Goal: Information Seeking & Learning: Learn about a topic

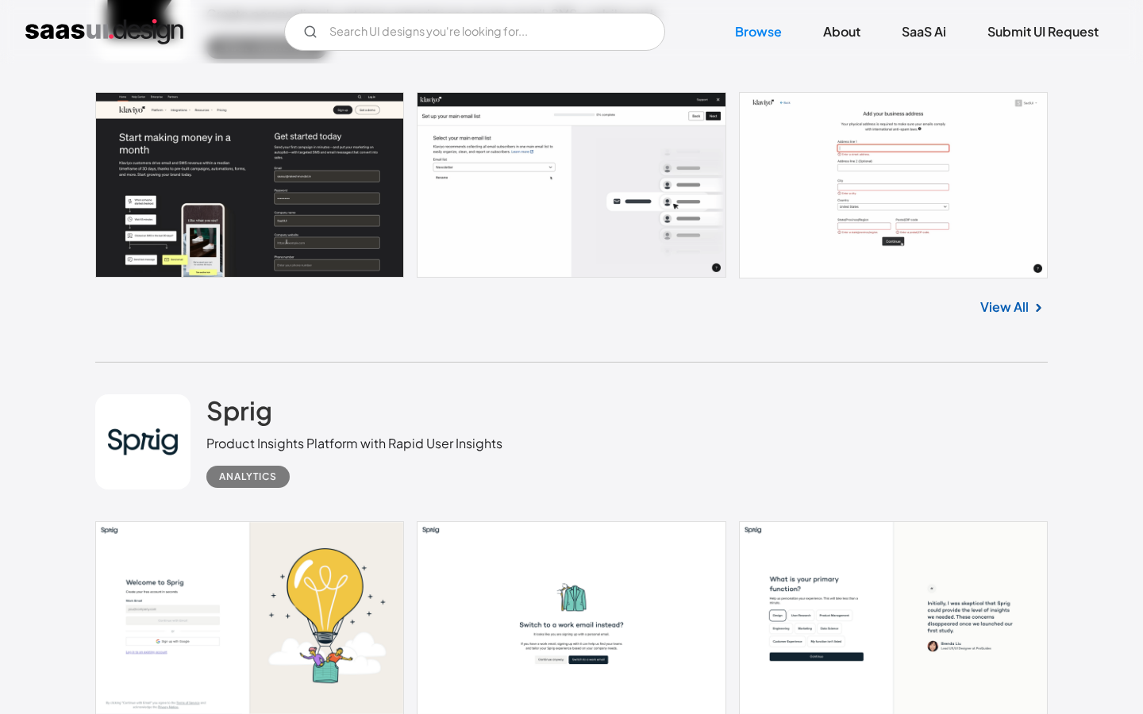
scroll to position [496, 0]
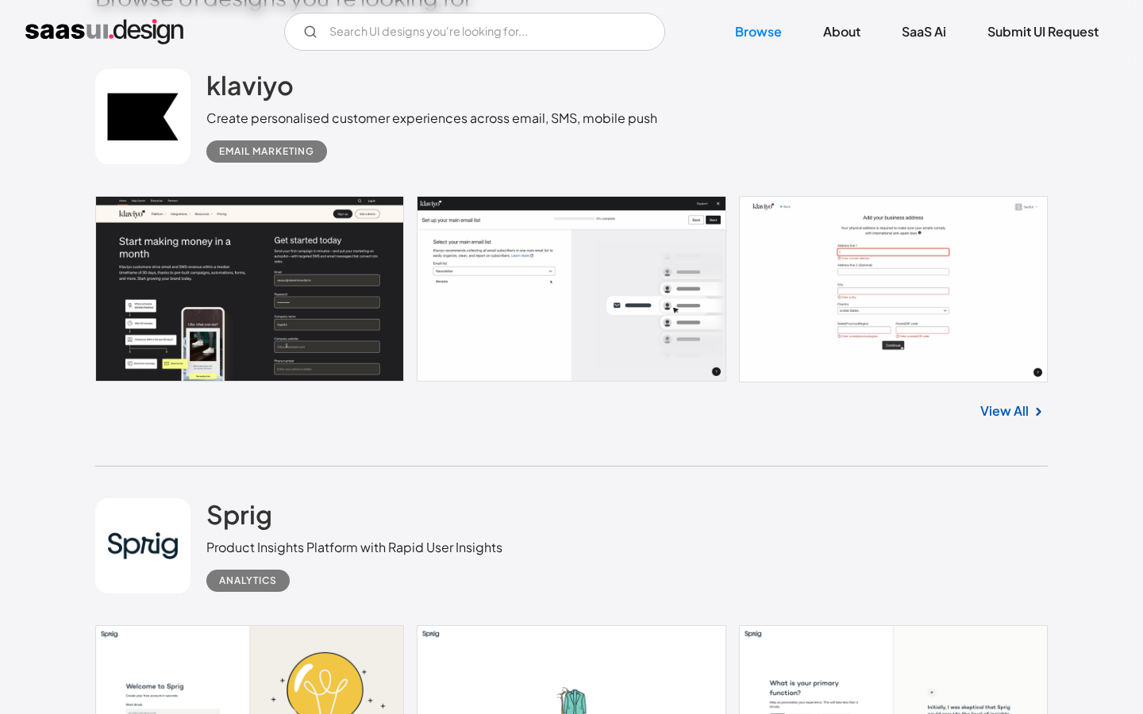
click at [1001, 412] on link "View All" at bounding box center [1004, 411] width 48 height 19
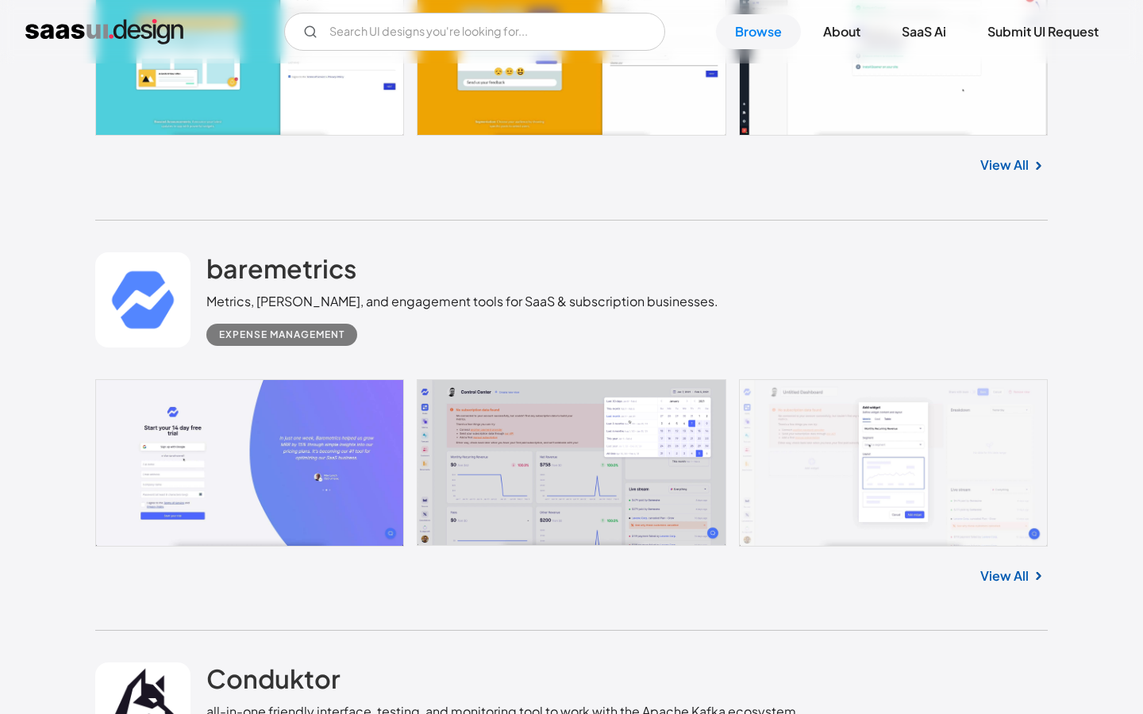
scroll to position [12863, 0]
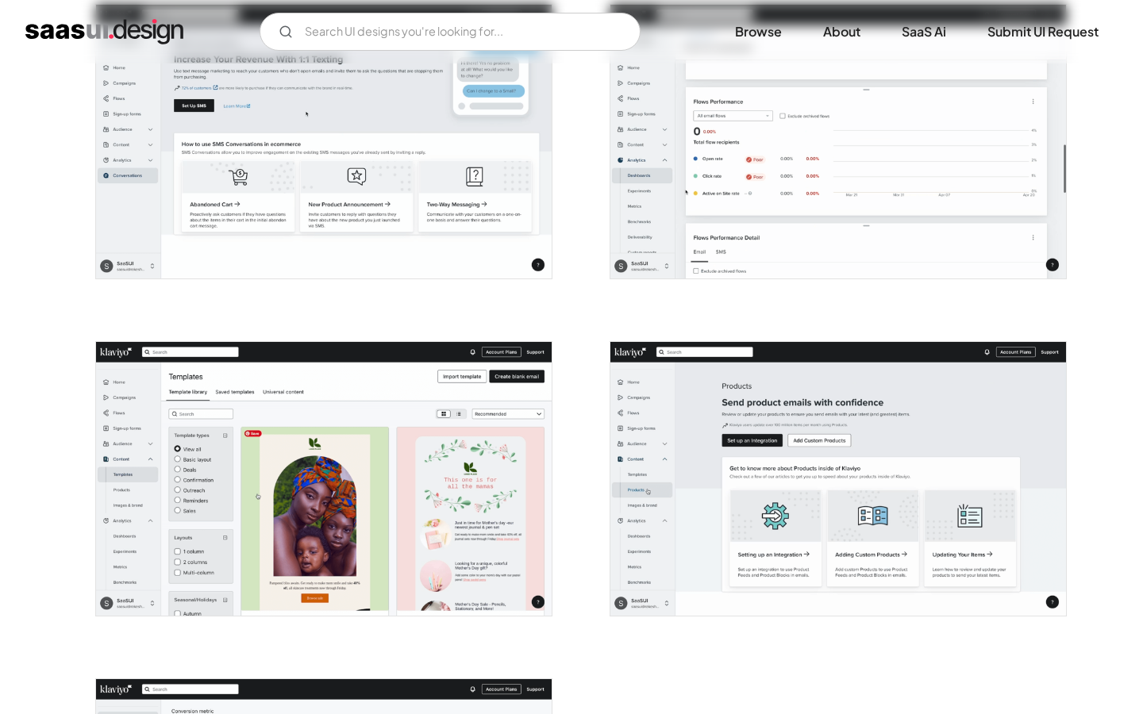
scroll to position [3549, 0]
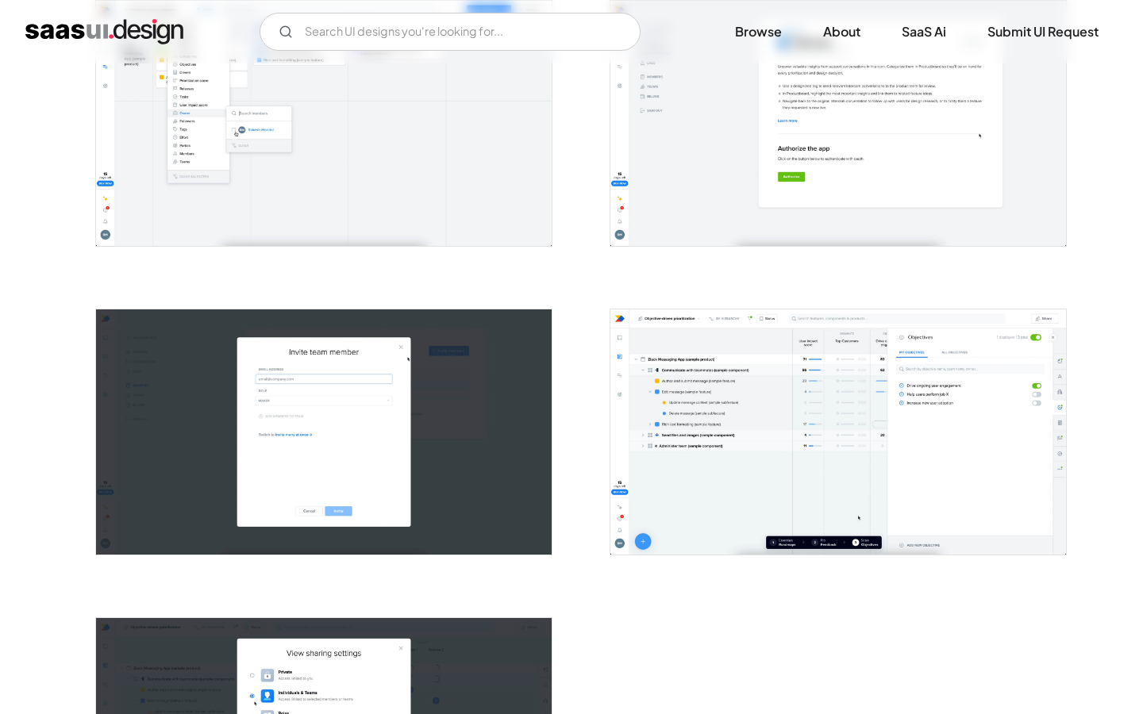
scroll to position [2936, 0]
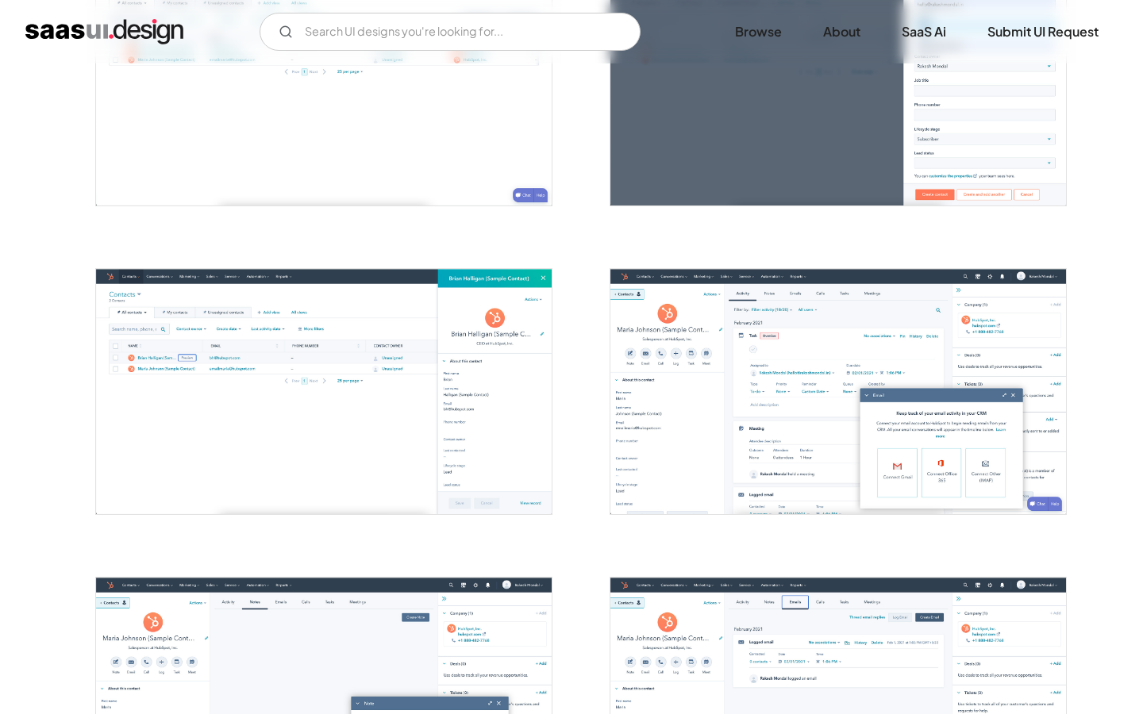
scroll to position [1203, 0]
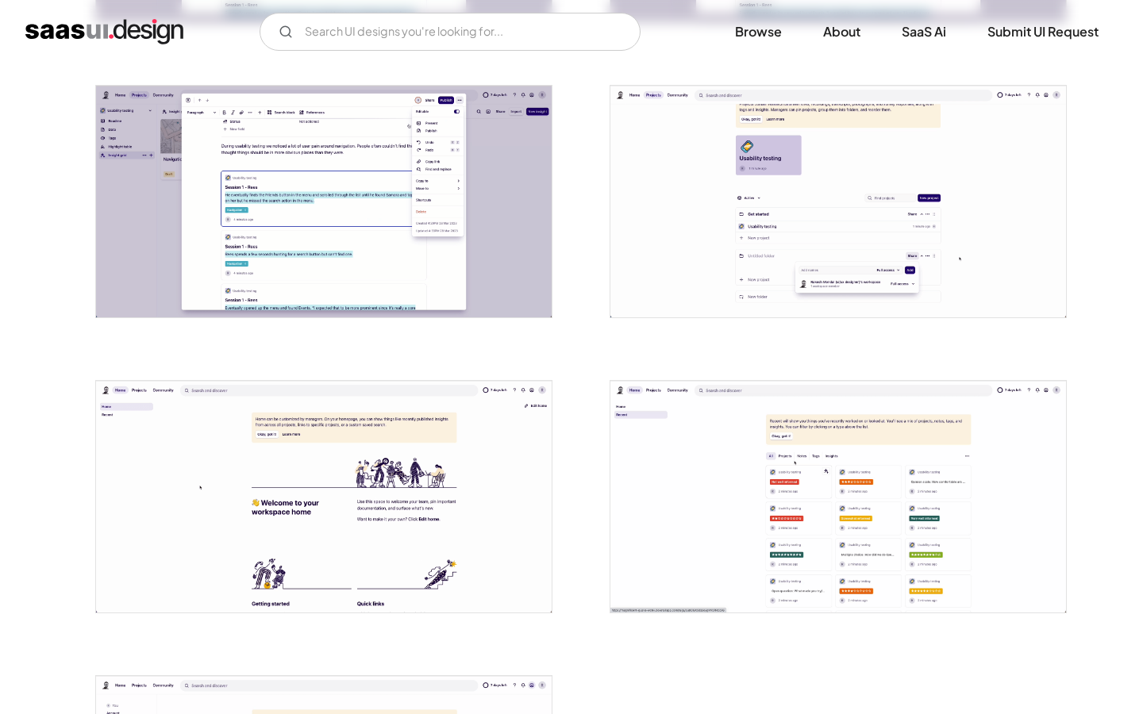
scroll to position [3474, 0]
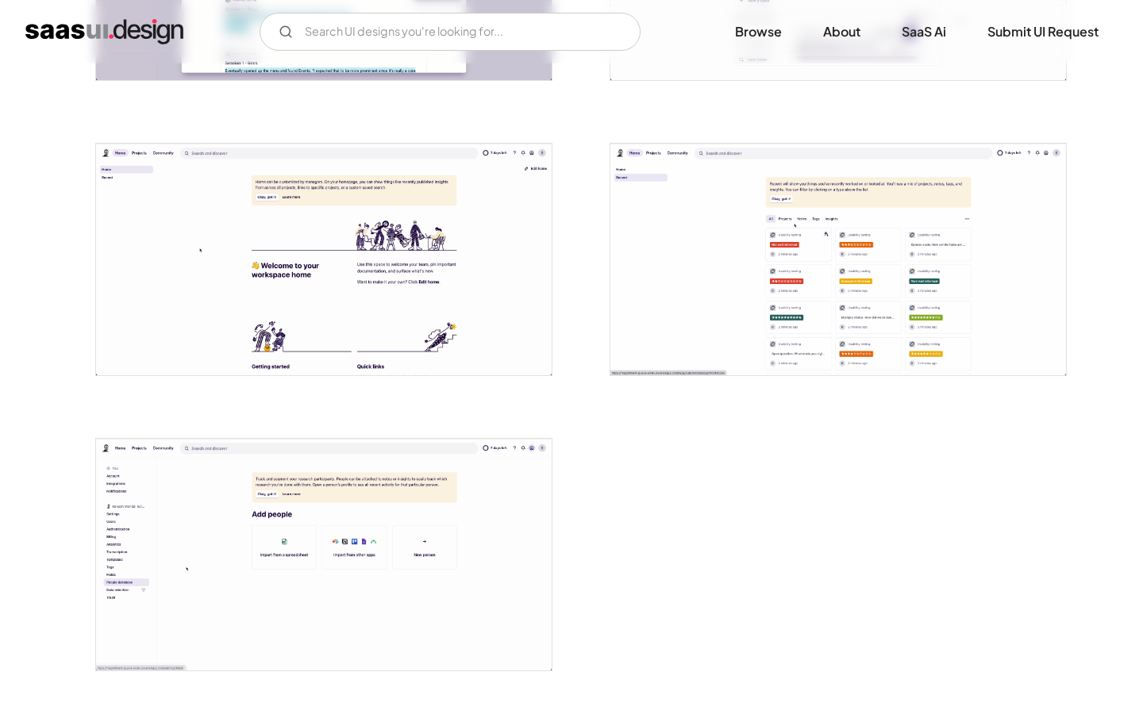
click at [378, 248] on img "open lightbox" at bounding box center [324, 260] width 456 height 232
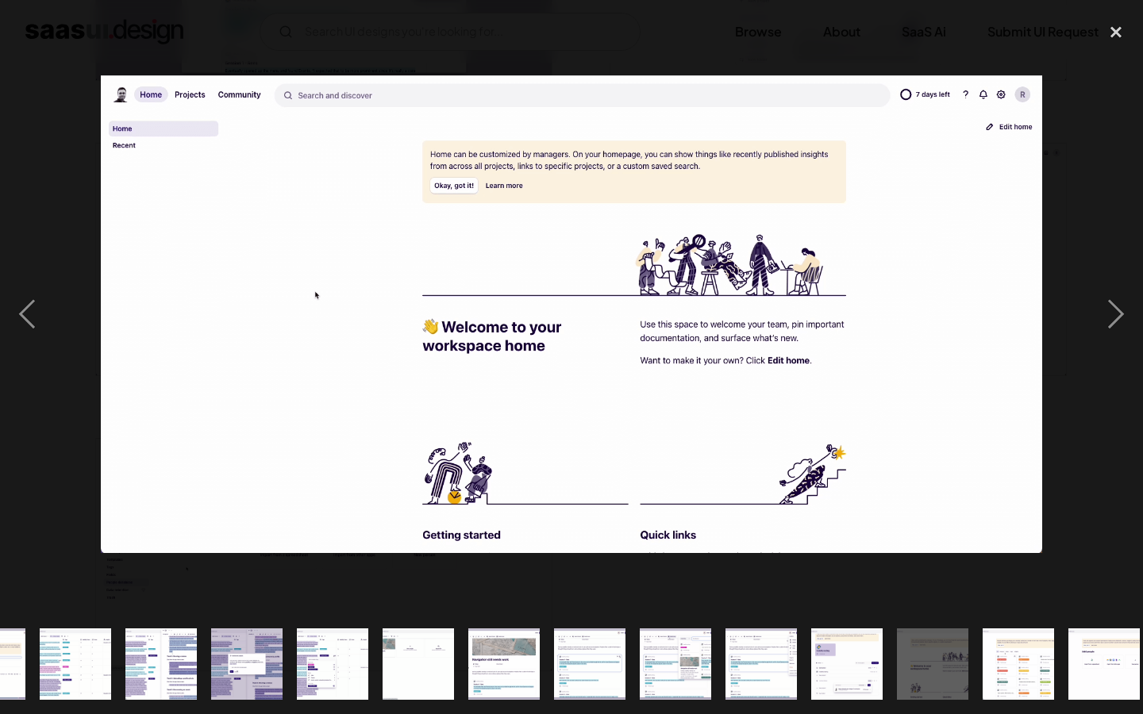
scroll to position [0, 1014]
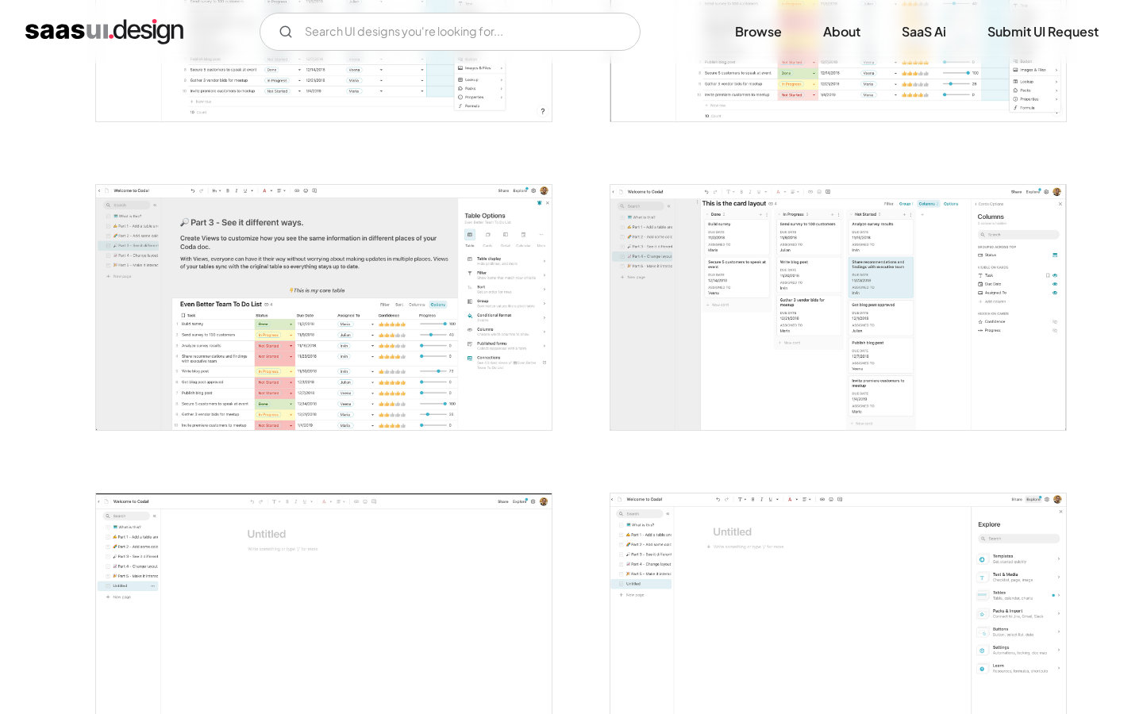
scroll to position [1087, 0]
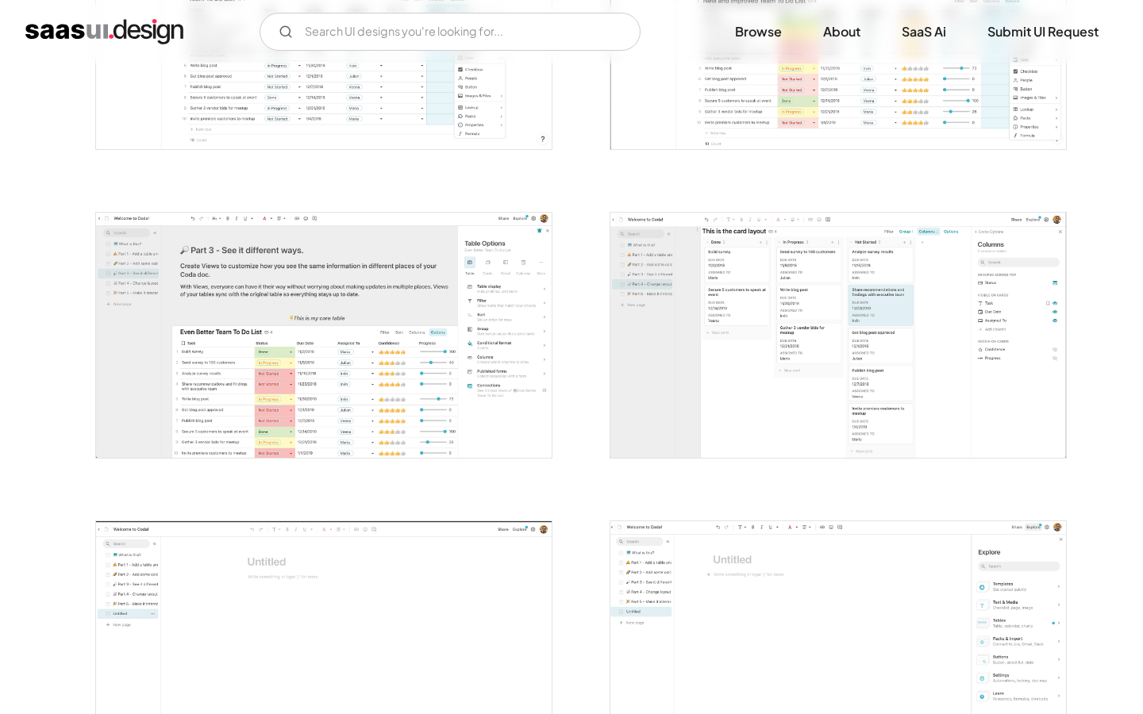
click at [525, 333] on img "open lightbox" at bounding box center [324, 335] width 456 height 245
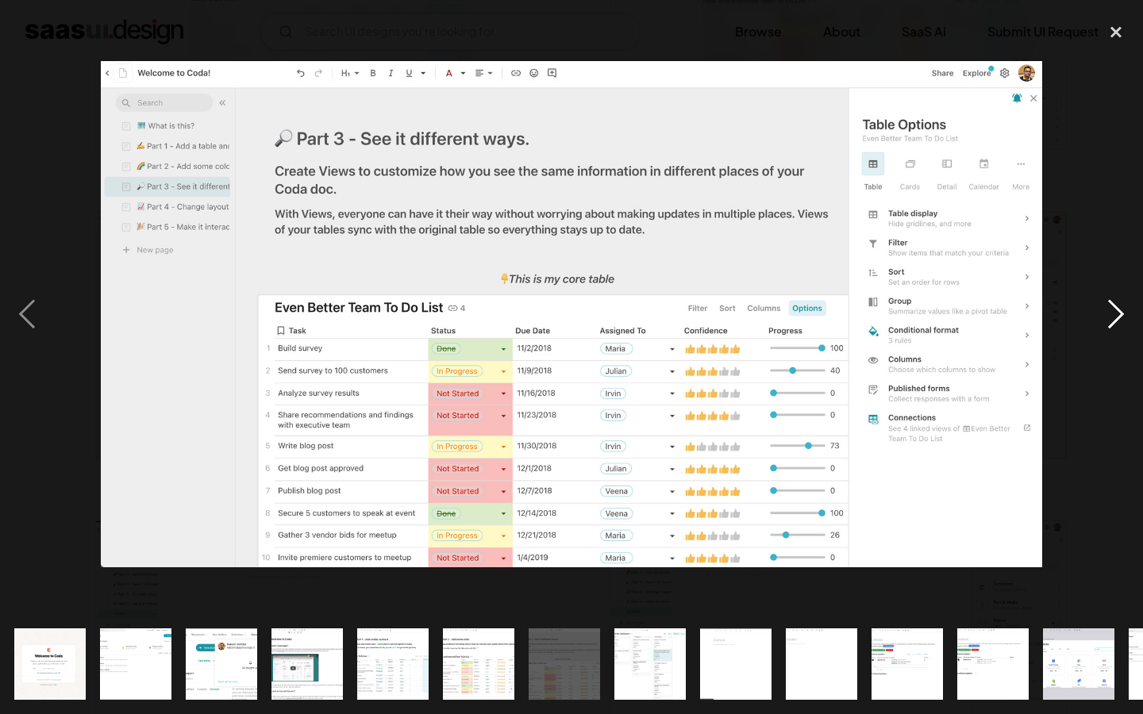
click at [1106, 314] on div "next image" at bounding box center [1116, 314] width 54 height 600
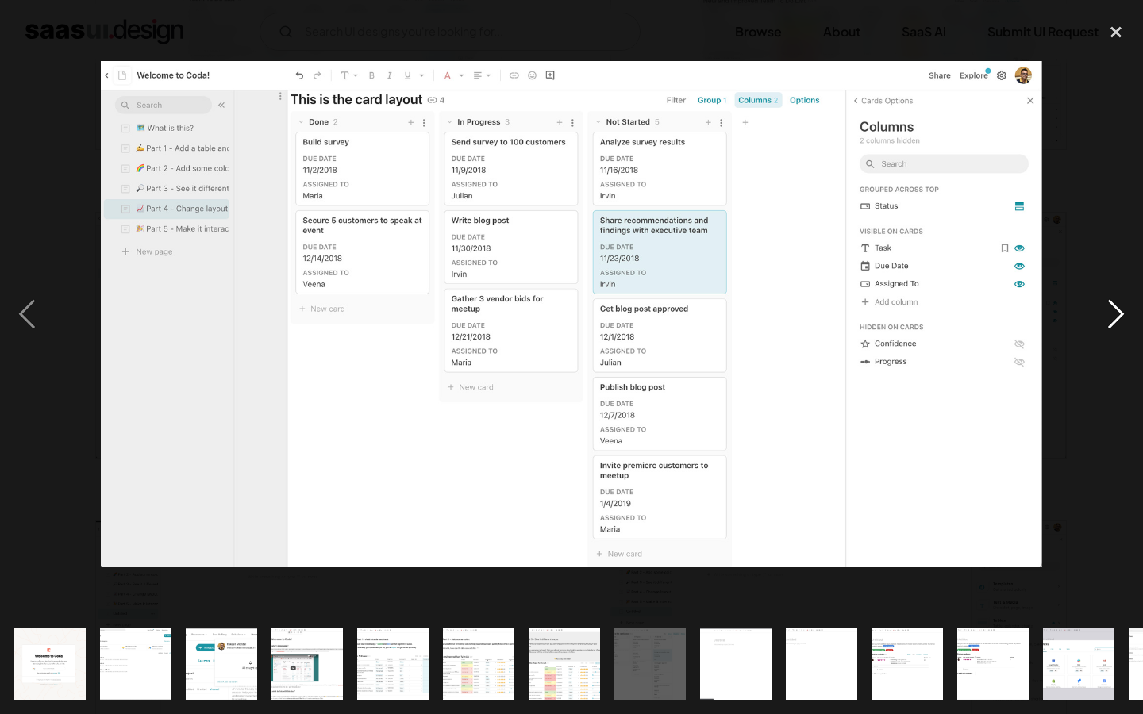
click at [1102, 315] on div "next image" at bounding box center [1116, 314] width 54 height 600
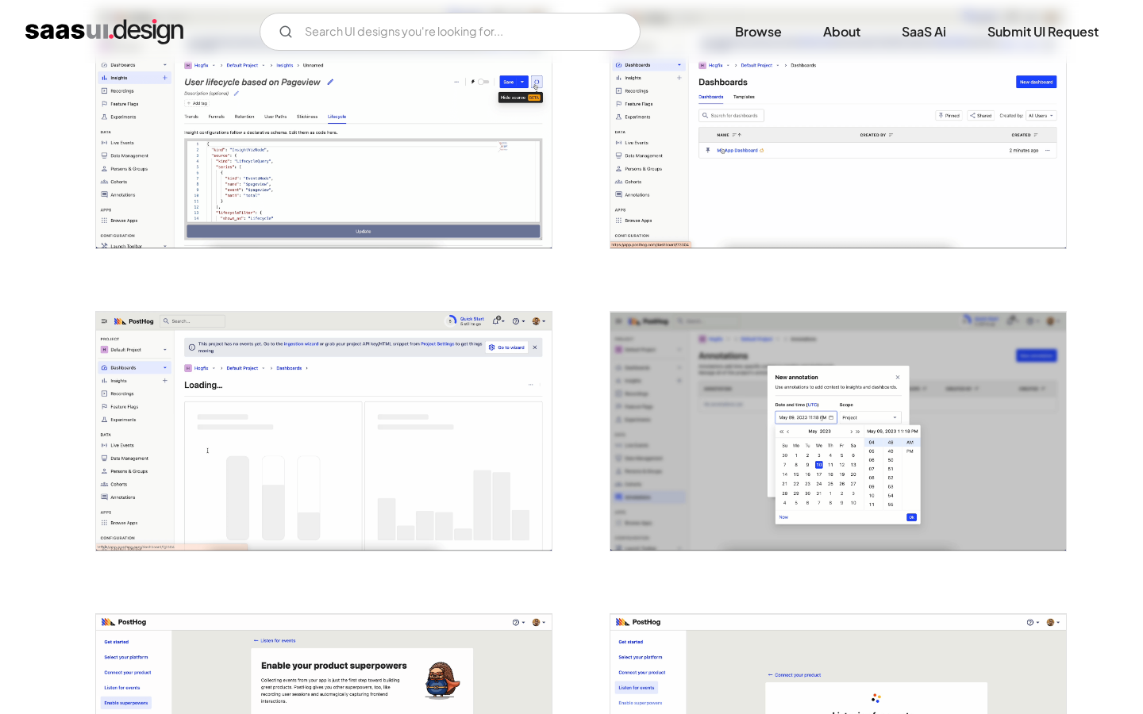
scroll to position [945, 0]
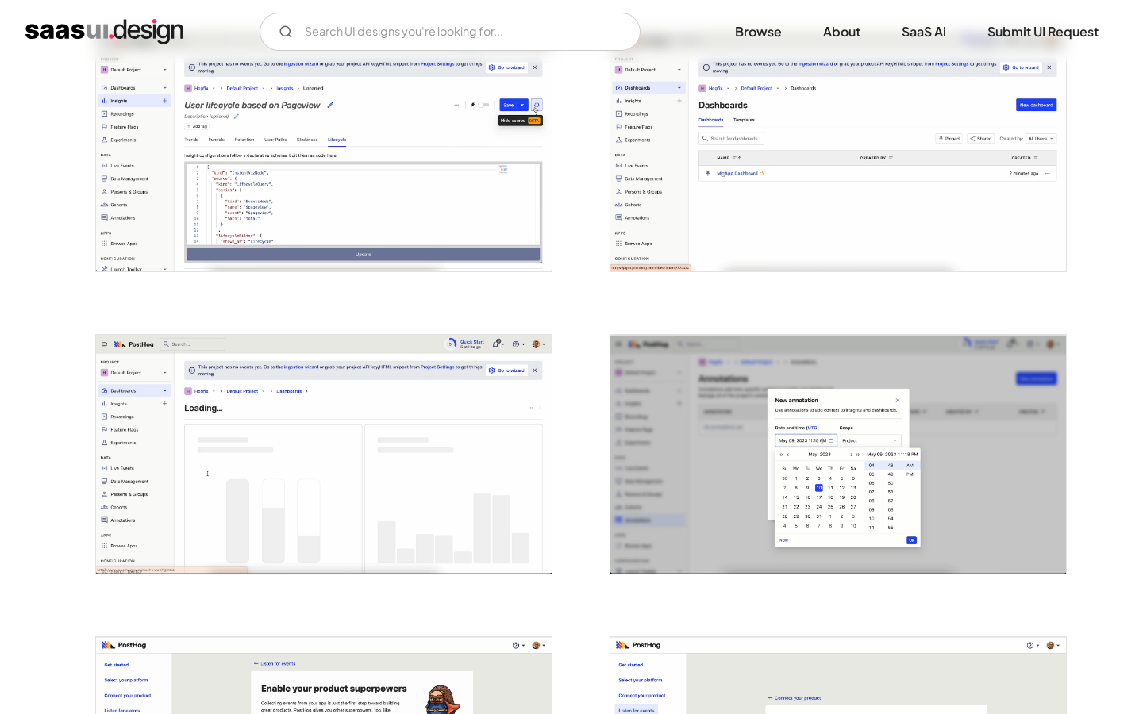
click at [761, 178] on img "open lightbox" at bounding box center [838, 152] width 456 height 240
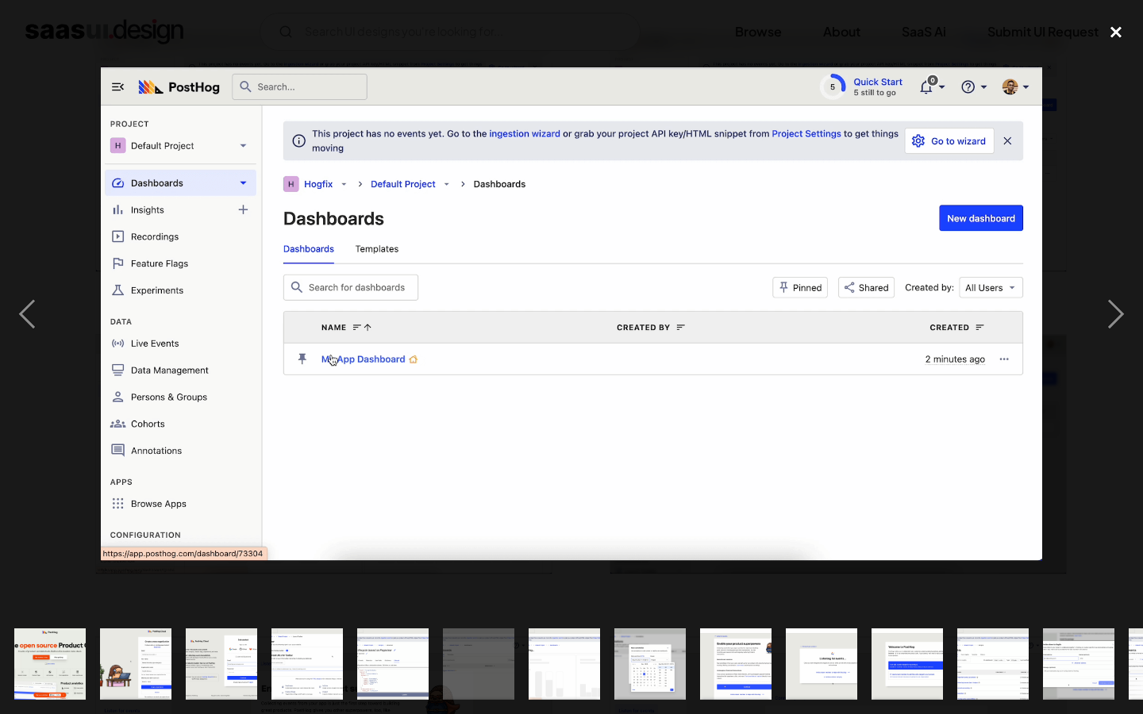
click at [1114, 31] on div "close lightbox" at bounding box center [1116, 31] width 54 height 35
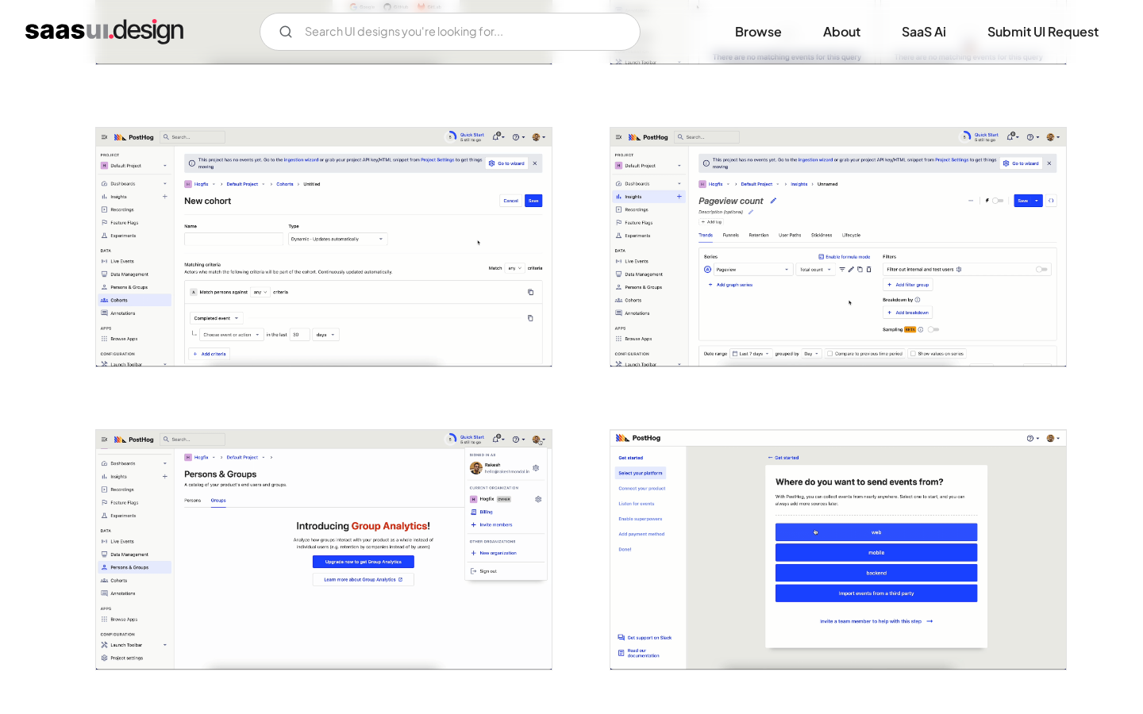
scroll to position [2672, 0]
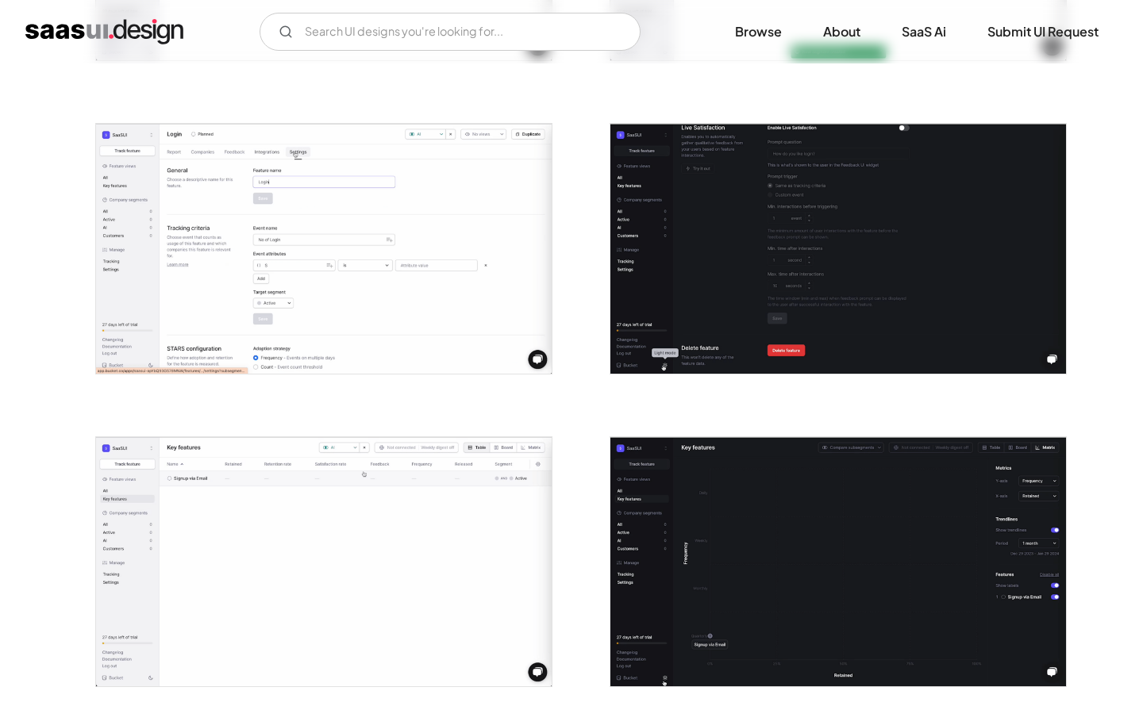
scroll to position [2743, 0]
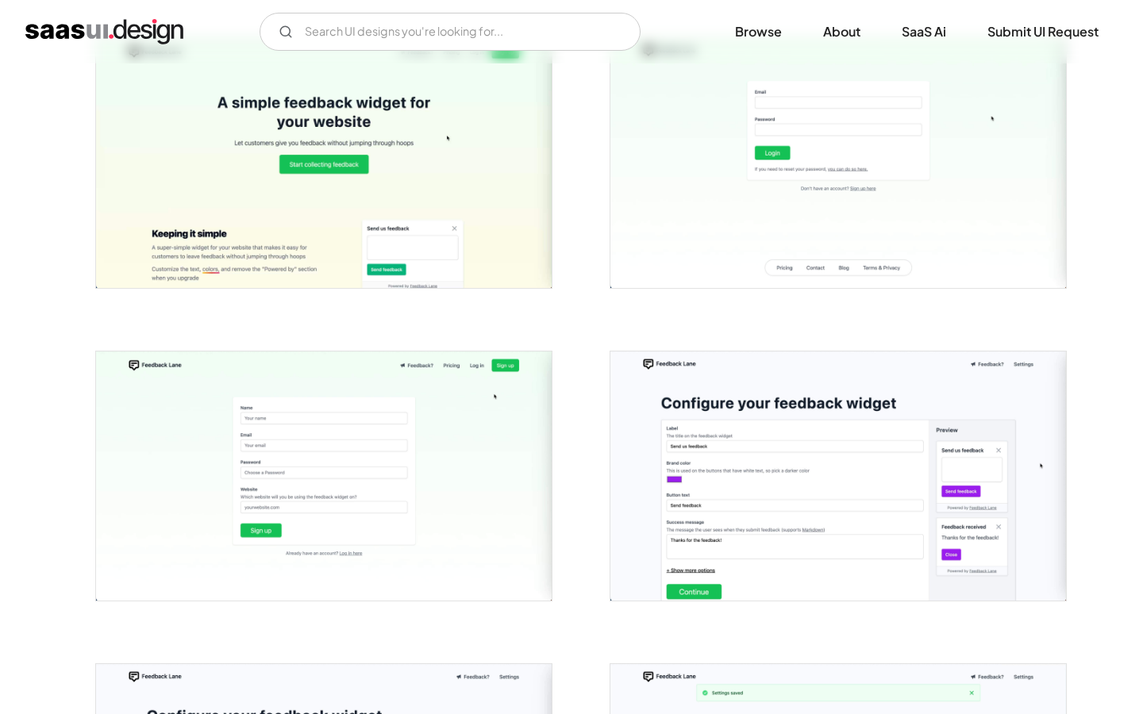
scroll to position [281, 0]
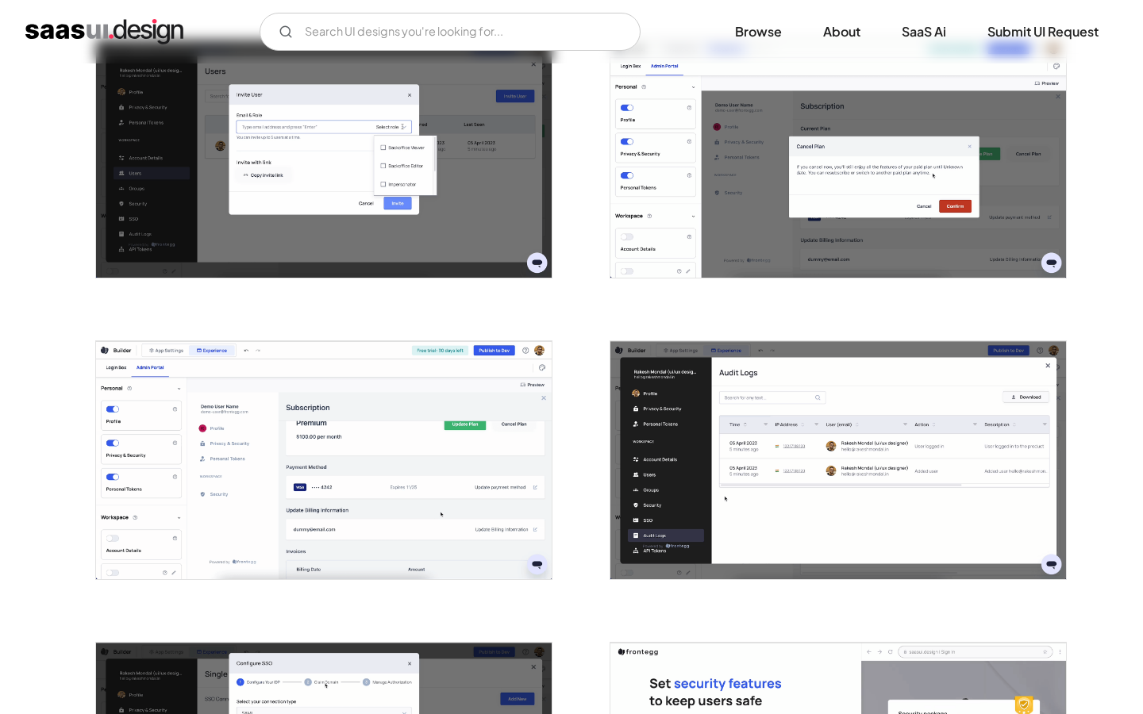
scroll to position [688, 0]
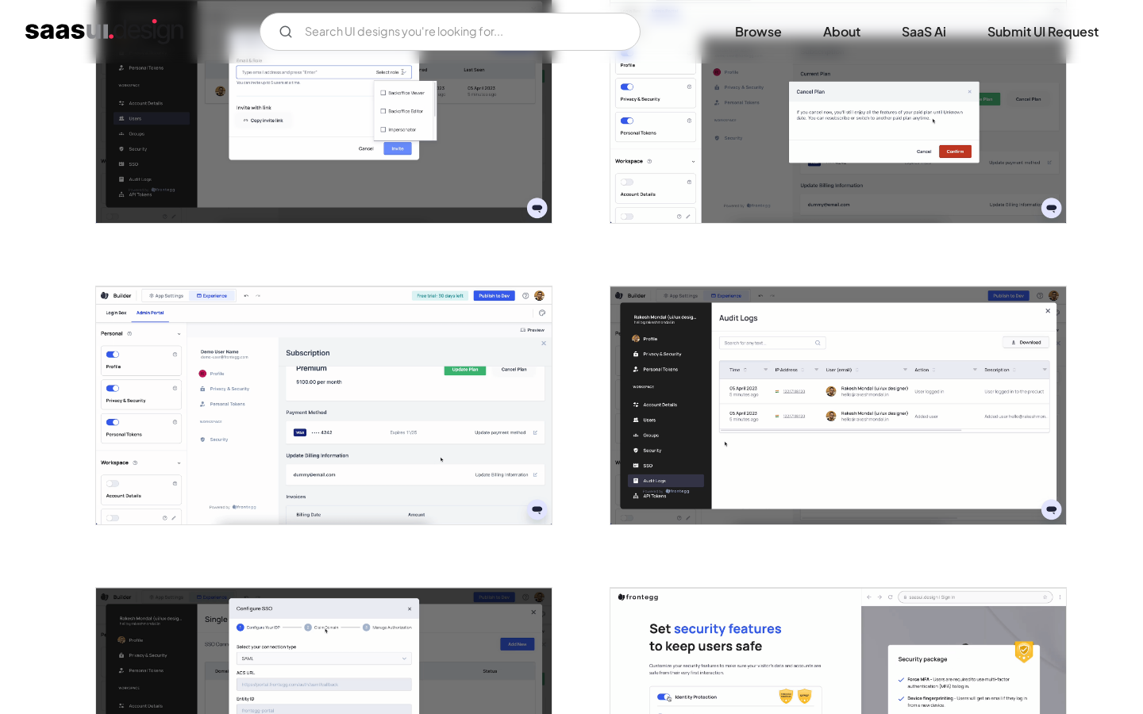
click at [804, 345] on img "open lightbox" at bounding box center [838, 406] width 456 height 238
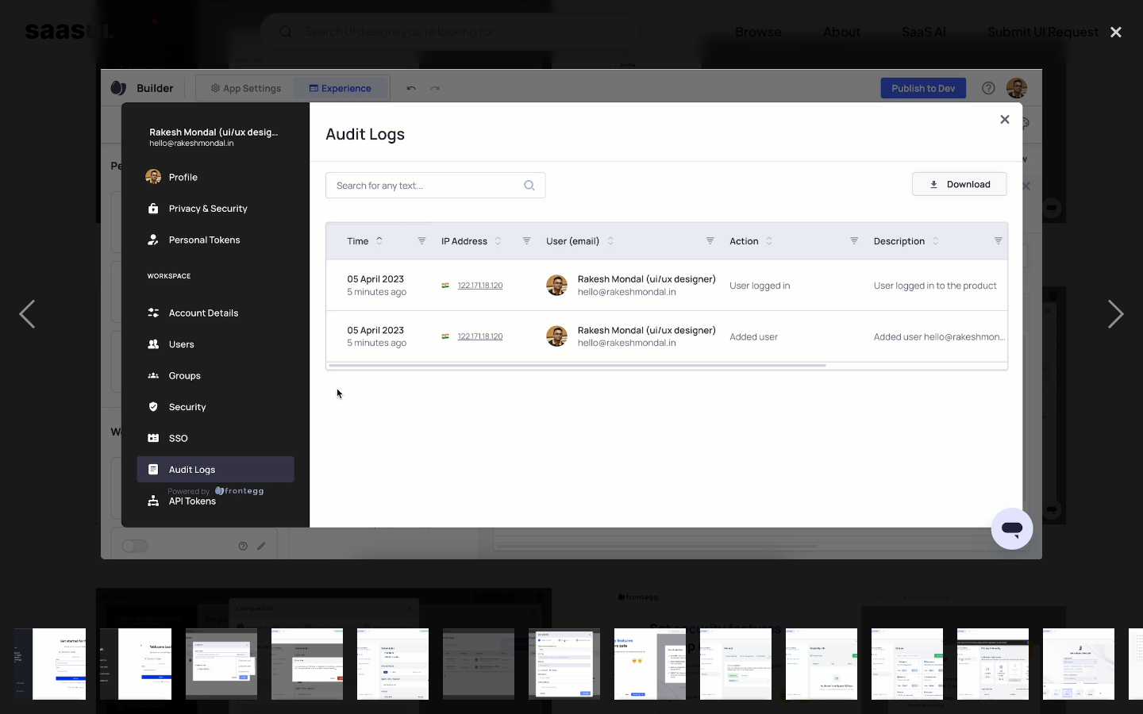
click at [994, 67] on div at bounding box center [571, 314] width 1143 height 600
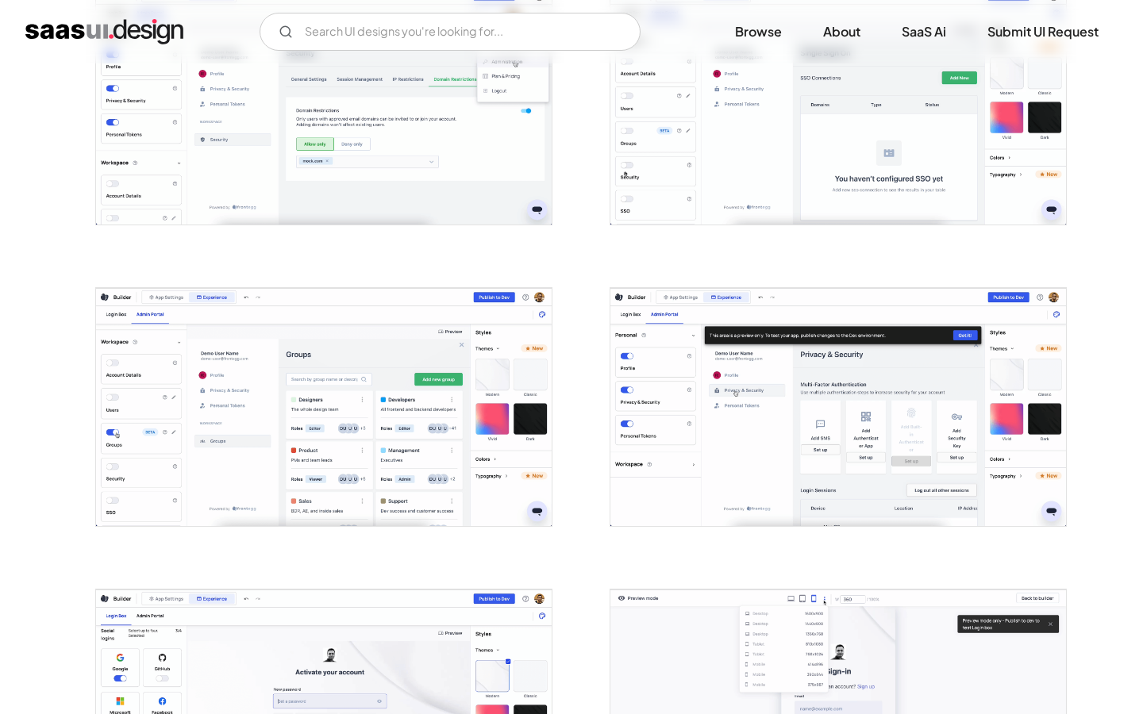
scroll to position [1670, 0]
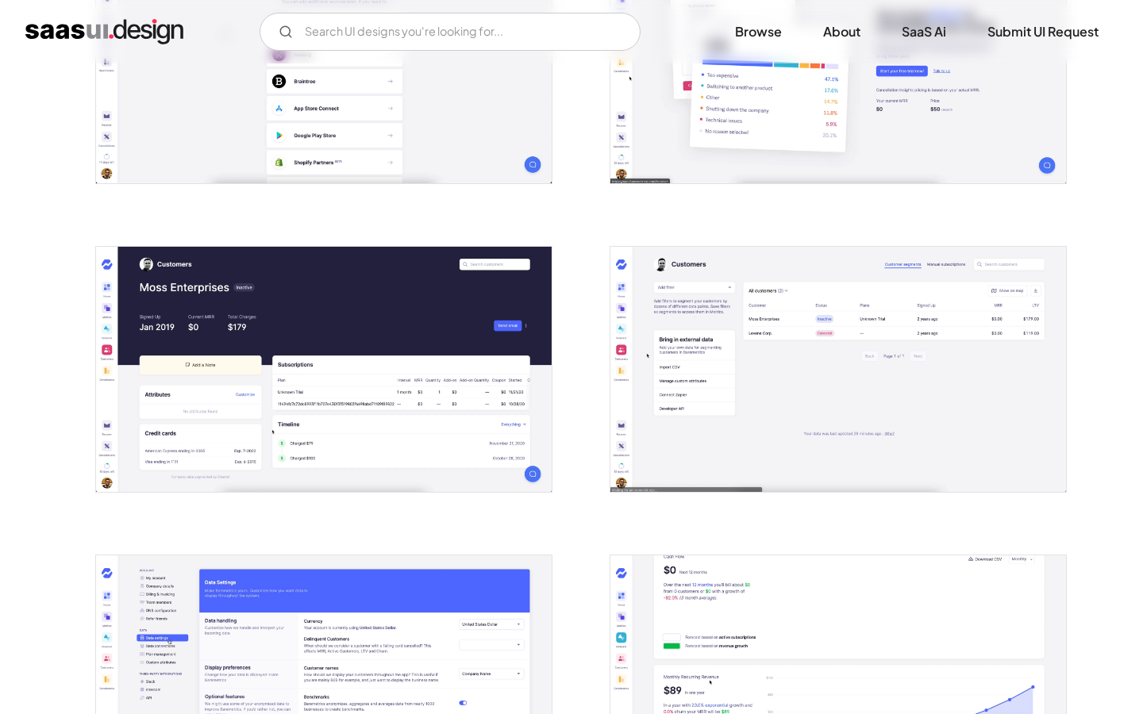
scroll to position [2048, 0]
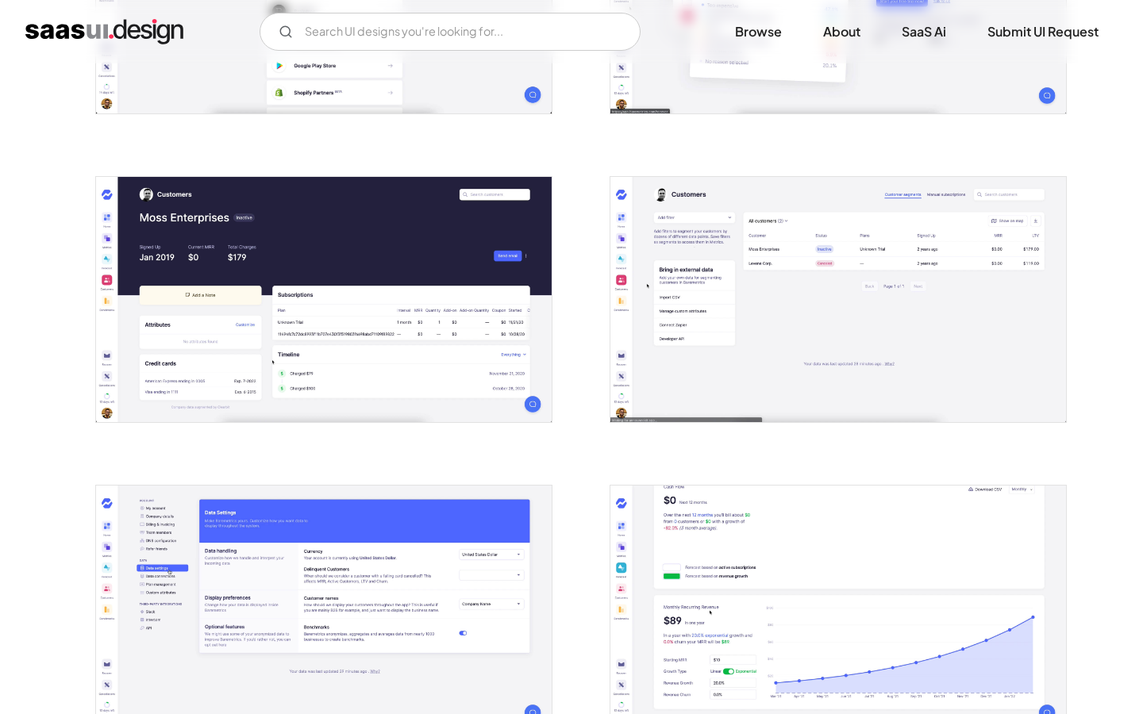
click at [796, 312] on img "open lightbox" at bounding box center [838, 299] width 456 height 245
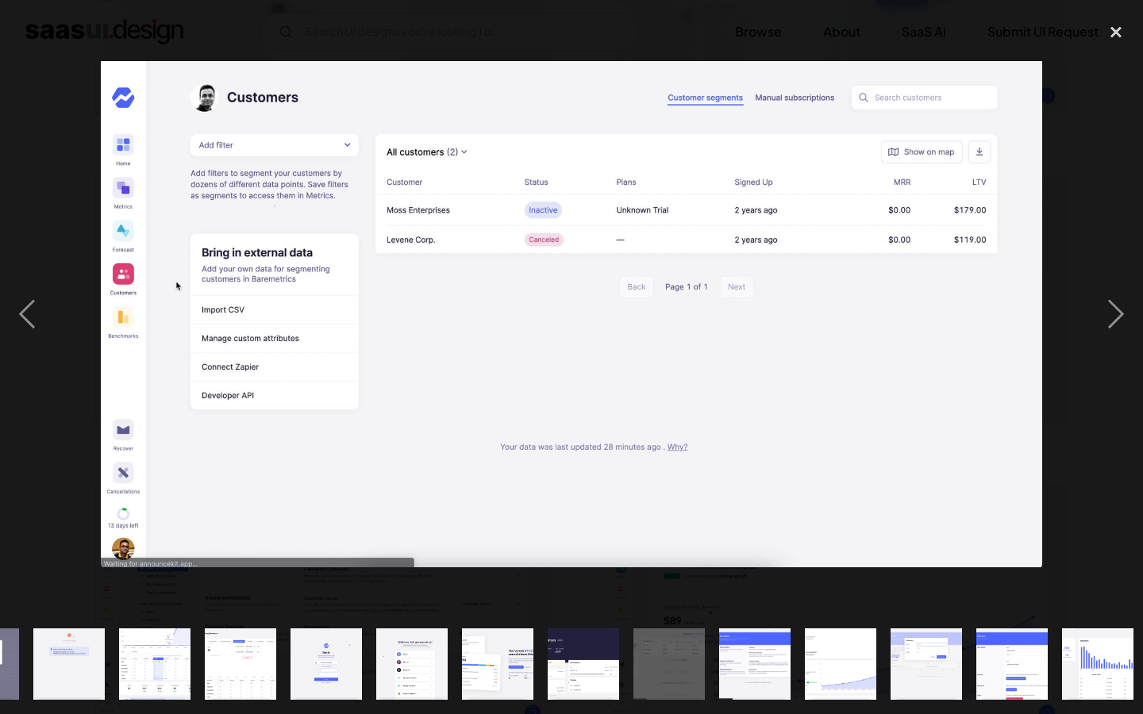
scroll to position [0, 500]
